Goal: Task Accomplishment & Management: Complete application form

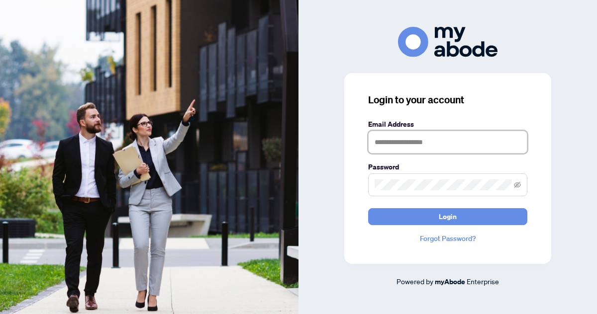
click at [399, 147] on input "text" at bounding box center [447, 142] width 159 height 23
type input "**********"
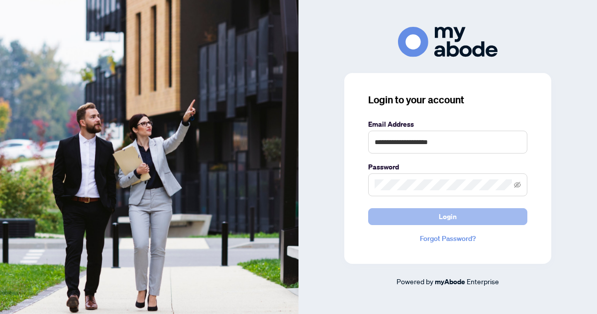
click at [446, 218] on span "Login" at bounding box center [448, 217] width 18 height 16
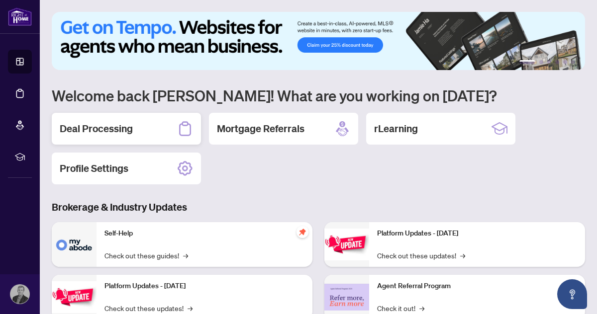
click at [107, 131] on h2 "Deal Processing" at bounding box center [96, 129] width 73 height 14
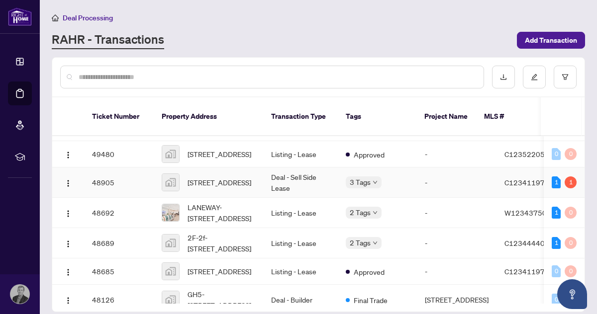
scroll to position [27, 0]
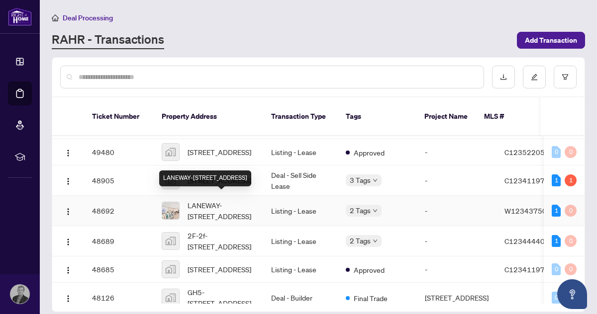
click at [218, 200] on span "LANEWAY-[STREET_ADDRESS]" at bounding box center [221, 211] width 68 height 22
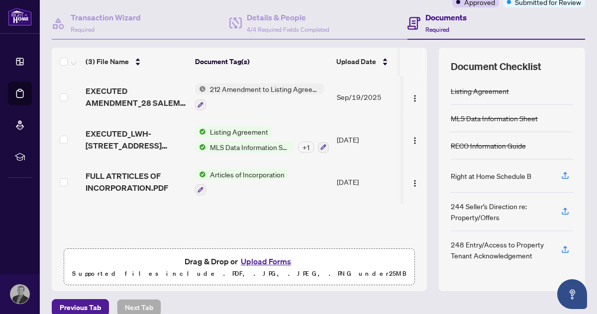
scroll to position [89, 0]
click at [265, 261] on button "Upload Forms" at bounding box center [266, 261] width 56 height 13
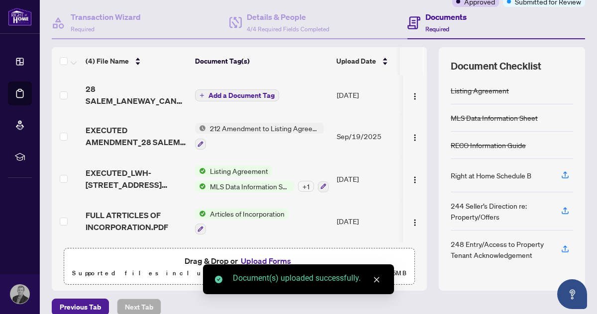
click at [232, 96] on span "Add a Document Tag" at bounding box center [241, 95] width 66 height 7
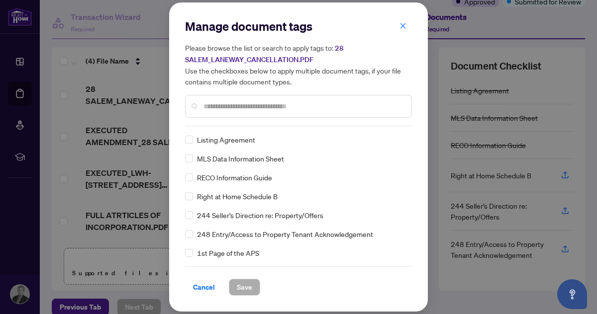
click at [226, 108] on input "text" at bounding box center [303, 106] width 200 height 11
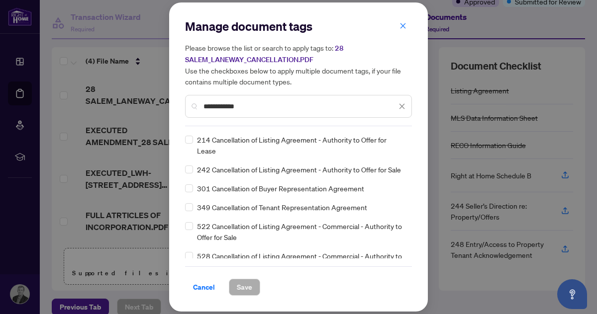
type input "**********"
click at [241, 286] on span "Save" at bounding box center [244, 287] width 15 height 16
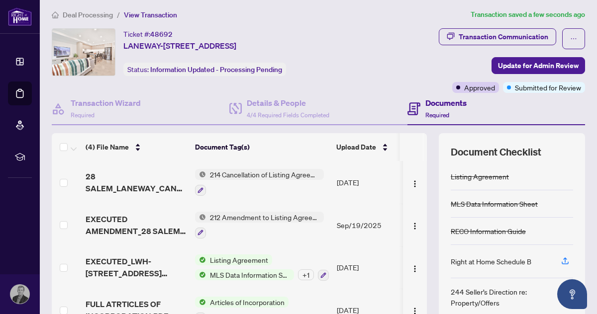
scroll to position [0, 0]
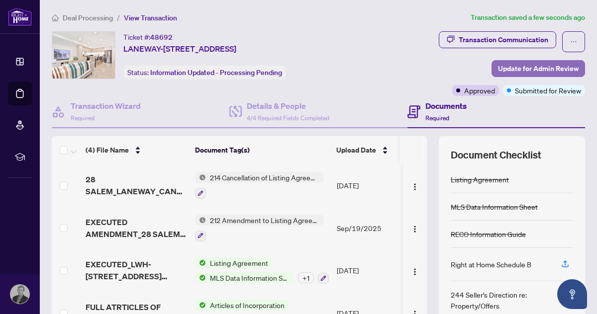
click at [530, 69] on span "Update for Admin Review" at bounding box center [538, 69] width 81 height 16
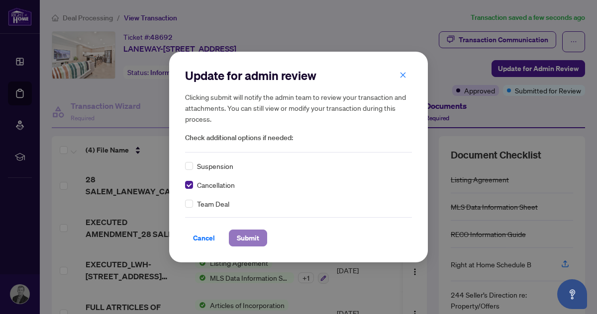
click at [245, 239] on span "Submit" at bounding box center [248, 238] width 22 height 16
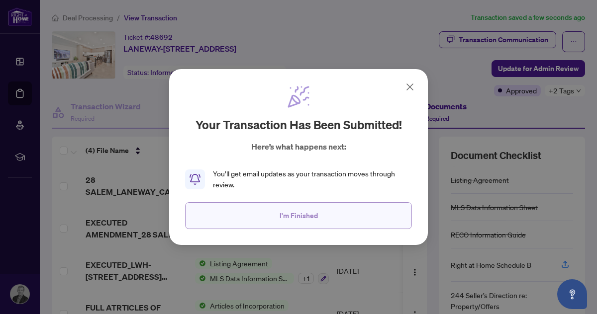
click at [294, 215] on span "I'm Finished" at bounding box center [298, 216] width 38 height 16
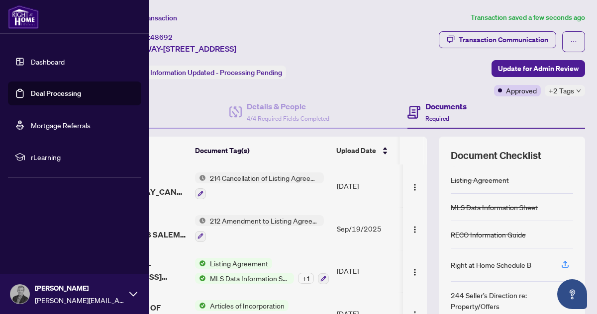
click at [44, 61] on link "Dashboard" at bounding box center [48, 61] width 34 height 9
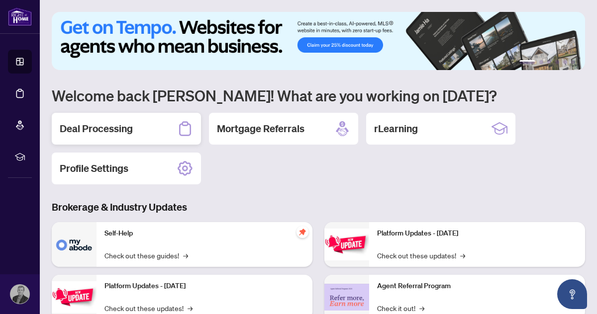
click at [108, 129] on h2 "Deal Processing" at bounding box center [96, 129] width 73 height 14
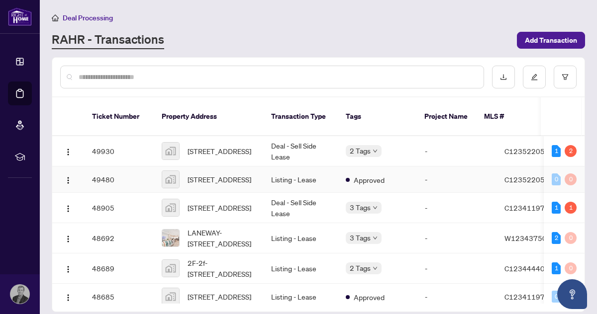
scroll to position [24, 0]
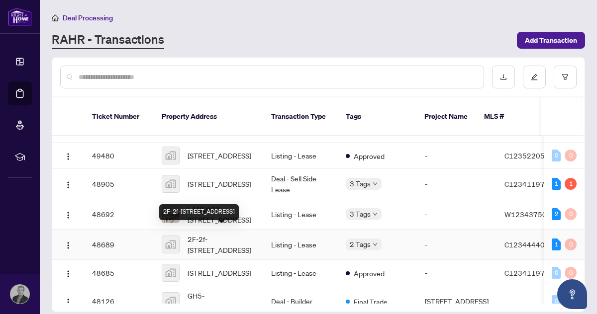
click at [200, 234] on span "2F-2f-[STREET_ADDRESS]" at bounding box center [221, 245] width 68 height 22
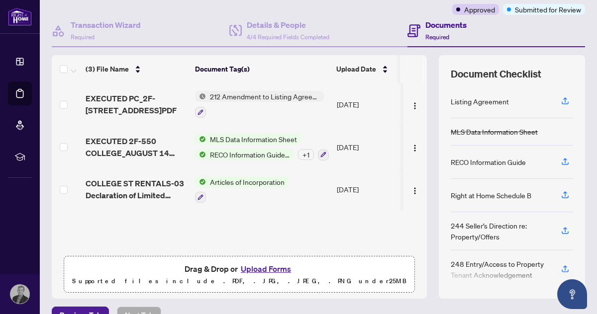
scroll to position [101, 0]
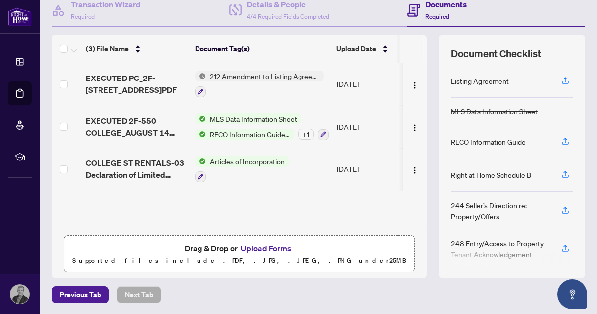
click at [261, 250] on button "Upload Forms" at bounding box center [266, 248] width 56 height 13
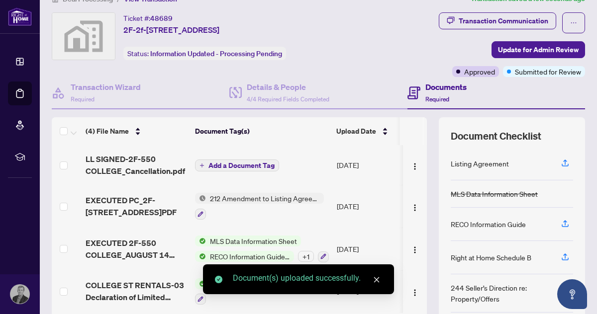
scroll to position [0, 0]
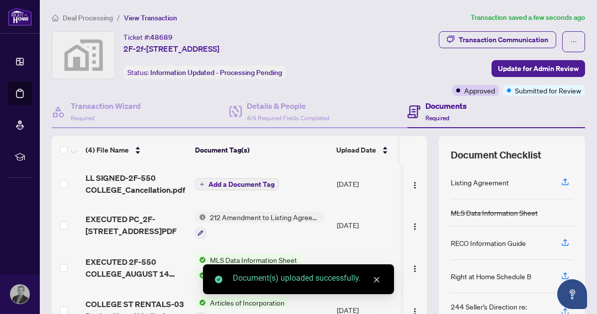
click at [227, 184] on span "Add a Document Tag" at bounding box center [241, 184] width 66 height 7
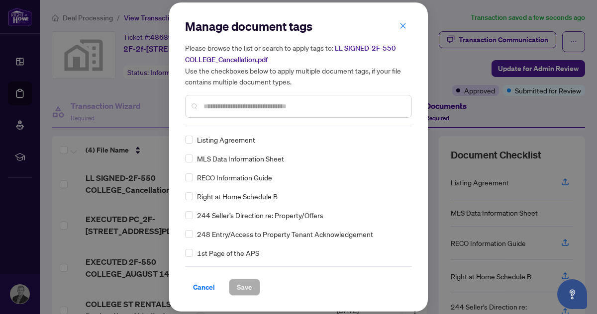
click at [226, 106] on input "text" at bounding box center [303, 106] width 200 height 11
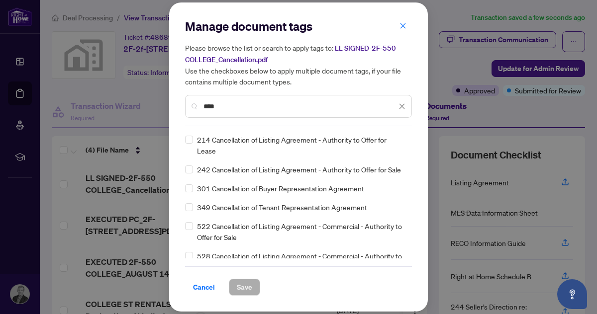
type input "****"
click at [237, 285] on span "Save" at bounding box center [244, 287] width 15 height 16
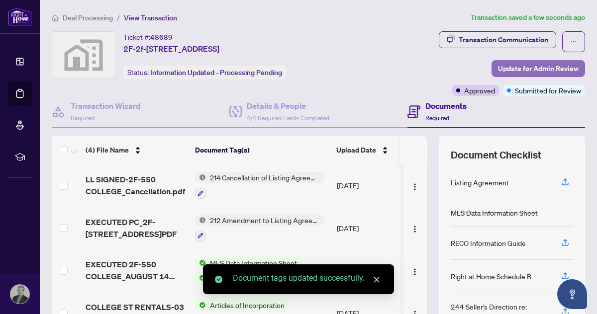
click at [549, 71] on span "Update for Admin Review" at bounding box center [538, 69] width 81 height 16
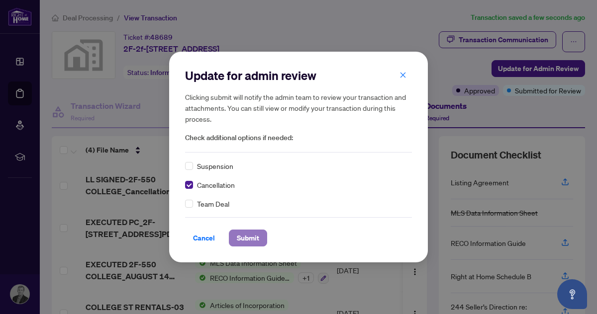
click at [244, 240] on span "Submit" at bounding box center [248, 238] width 22 height 16
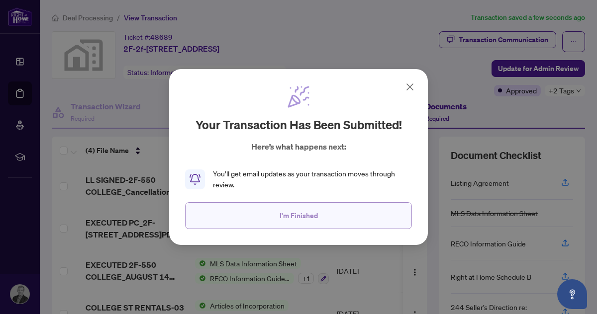
click at [293, 215] on span "I'm Finished" at bounding box center [298, 216] width 38 height 16
